Goal: Task Accomplishment & Management: Manage account settings

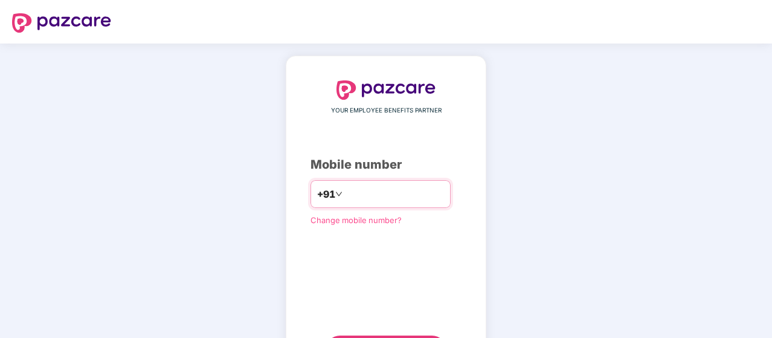
click at [354, 199] on input "number" at bounding box center [394, 193] width 99 height 19
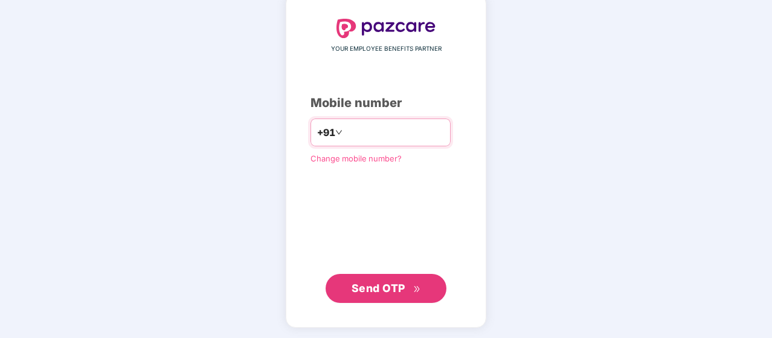
type input "**********"
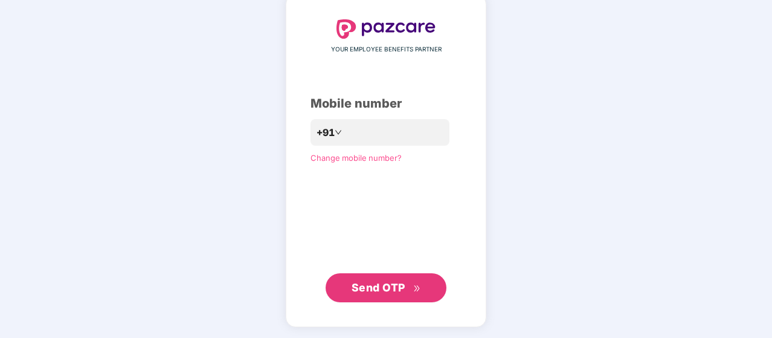
click at [384, 287] on span "Send OTP" at bounding box center [379, 287] width 54 height 13
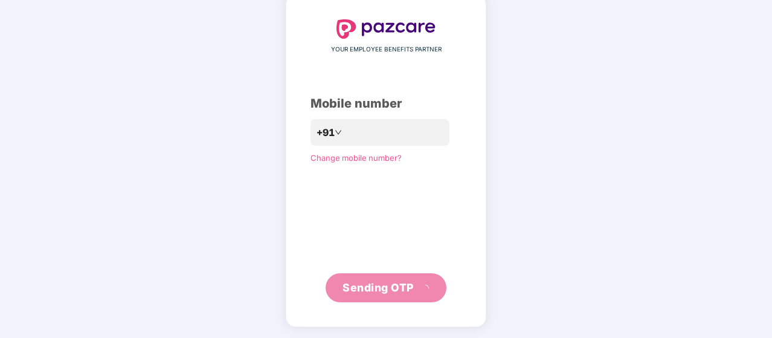
scroll to position [56, 0]
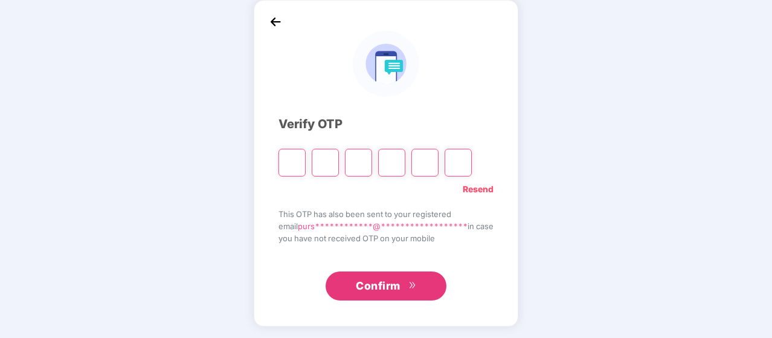
type input "*"
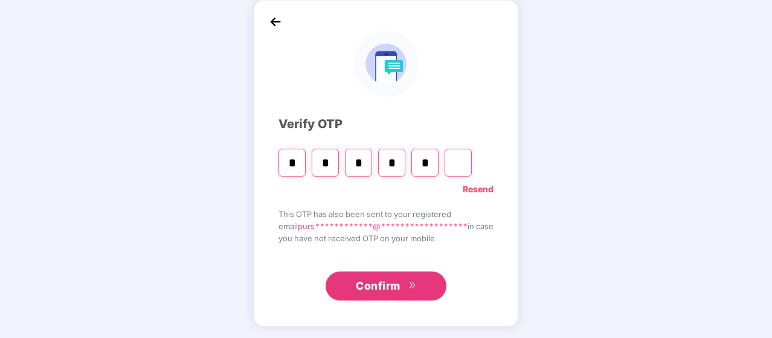
type input "*"
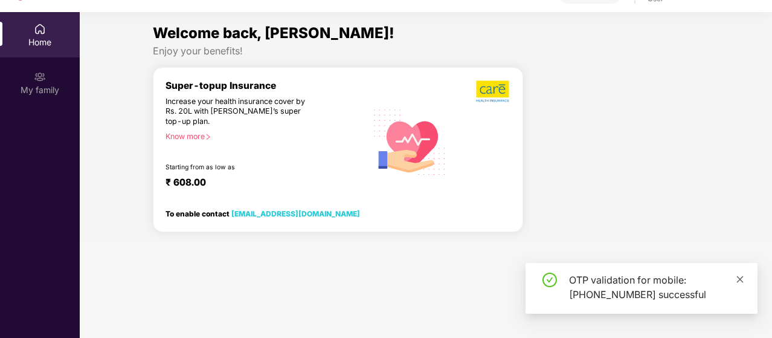
click at [743, 282] on icon "close" at bounding box center [740, 279] width 8 height 8
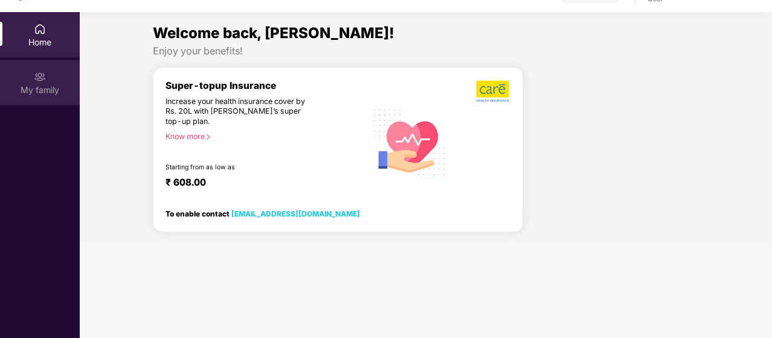
click at [42, 72] on img at bounding box center [40, 77] width 12 height 12
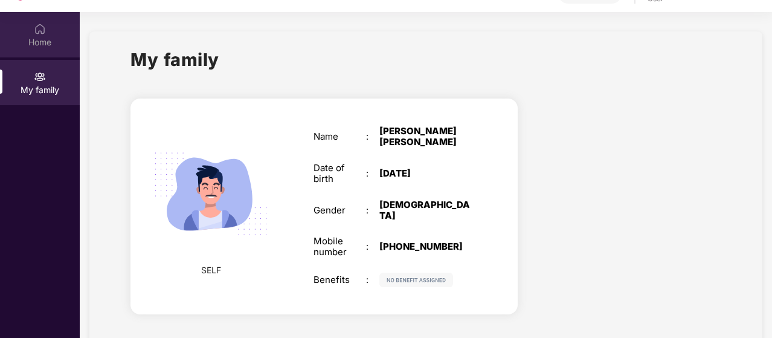
click at [35, 25] on img at bounding box center [40, 29] width 12 height 12
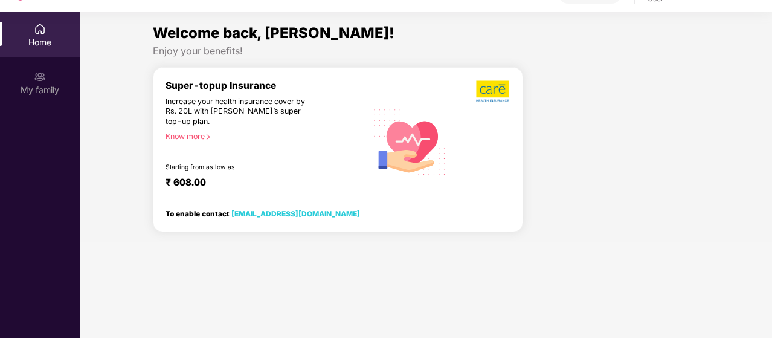
click at [211, 143] on div "Super-topup Insurance Increase your health insurance cover by Rs. 20L with [PER…" at bounding box center [266, 142] width 201 height 124
click at [323, 149] on div "Super-topup Insurance Increase your health insurance cover by Rs. 20L with [PER…" at bounding box center [266, 142] width 201 height 124
